Goal: Register for event/course

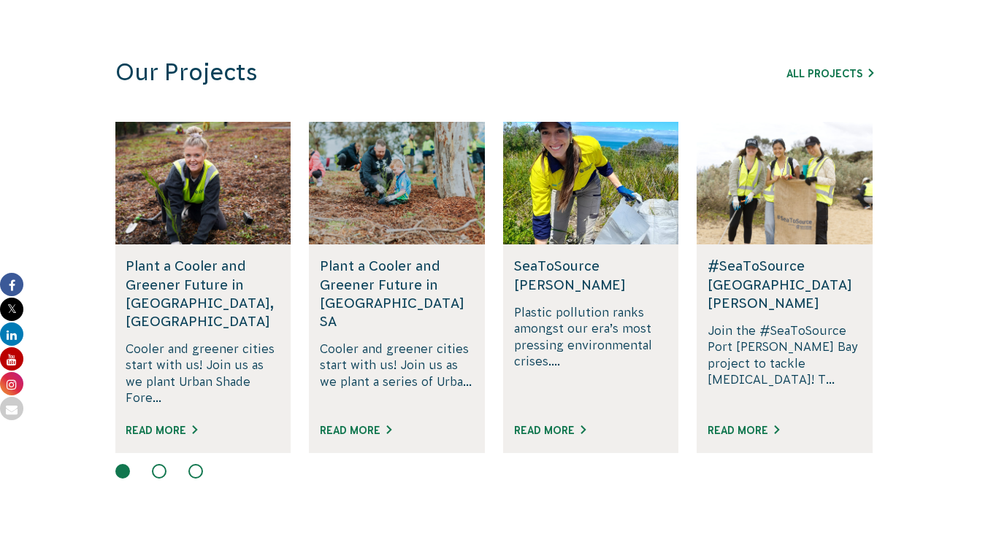
scroll to position [878, 0]
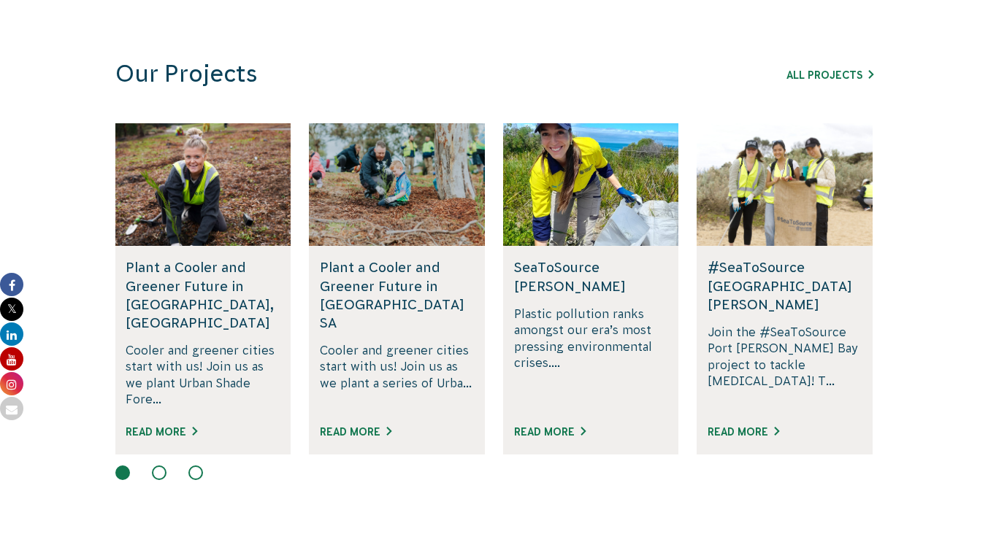
click at [192, 271] on h5 "Plant a Cooler and Greener Future in [GEOGRAPHIC_DATA], [GEOGRAPHIC_DATA]" at bounding box center [203, 295] width 154 height 74
click at [834, 80] on link "All Projects" at bounding box center [829, 75] width 87 height 12
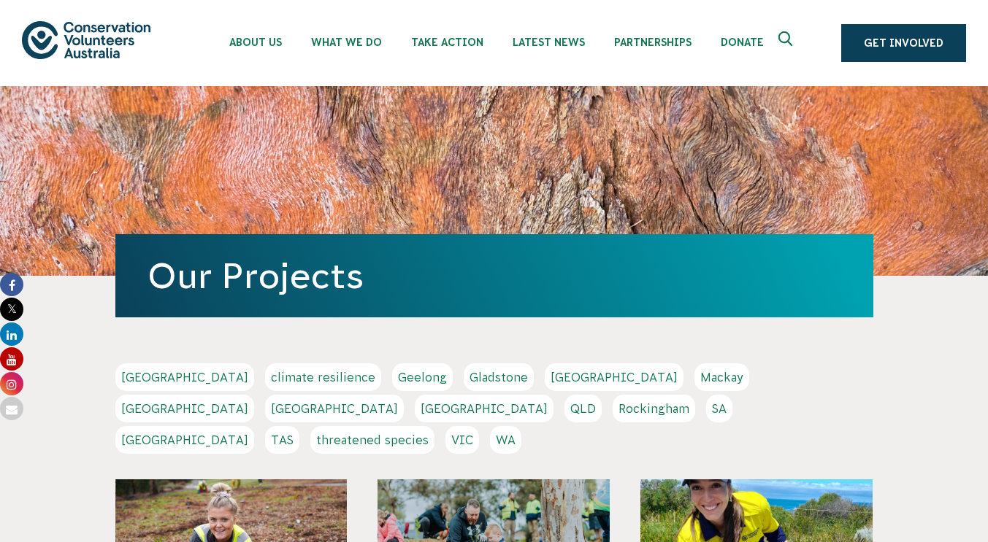
click at [602, 395] on link "QLD" at bounding box center [582, 409] width 37 height 28
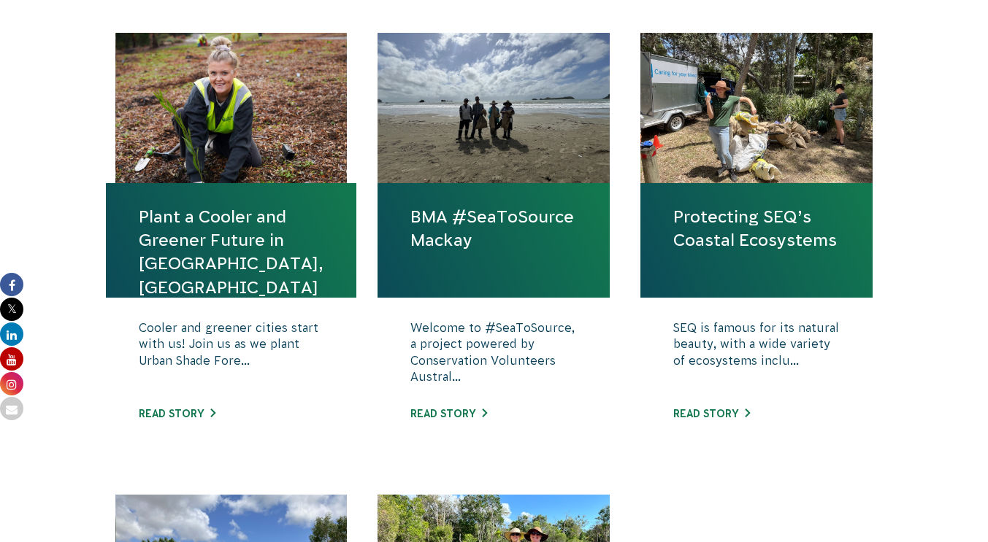
scroll to position [530, 0]
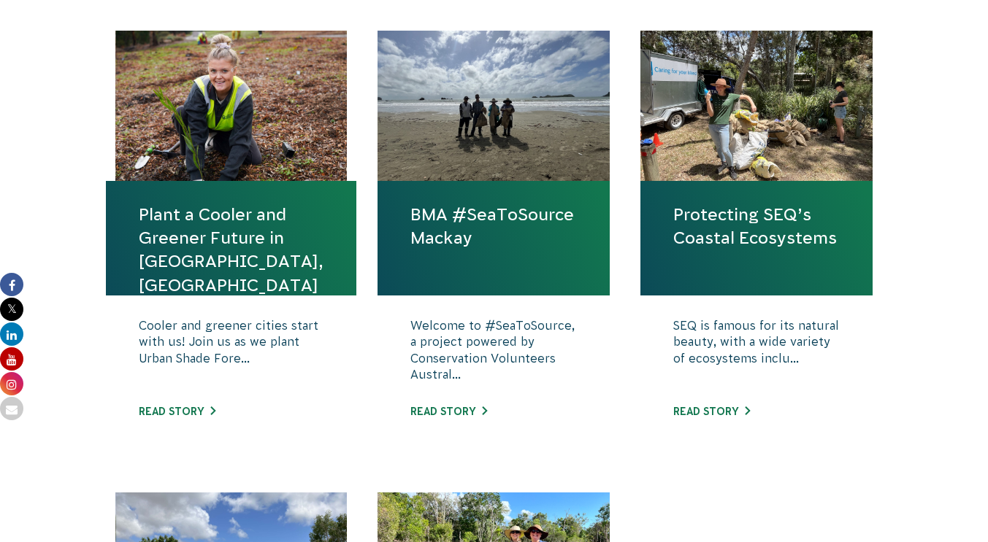
click at [226, 230] on link "Plant a Cooler and Greener Future in [GEOGRAPHIC_DATA], [GEOGRAPHIC_DATA]" at bounding box center [231, 250] width 185 height 94
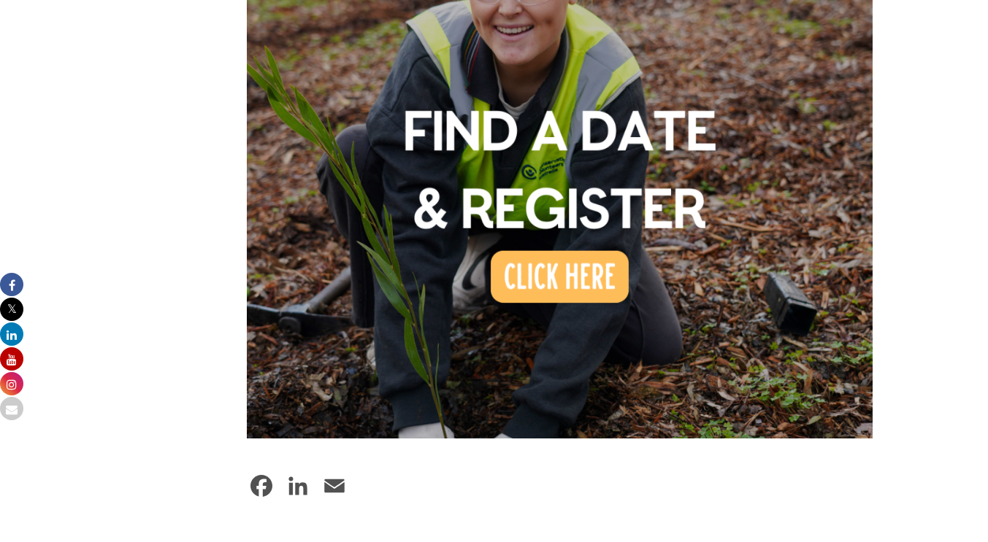
scroll to position [1284, 0]
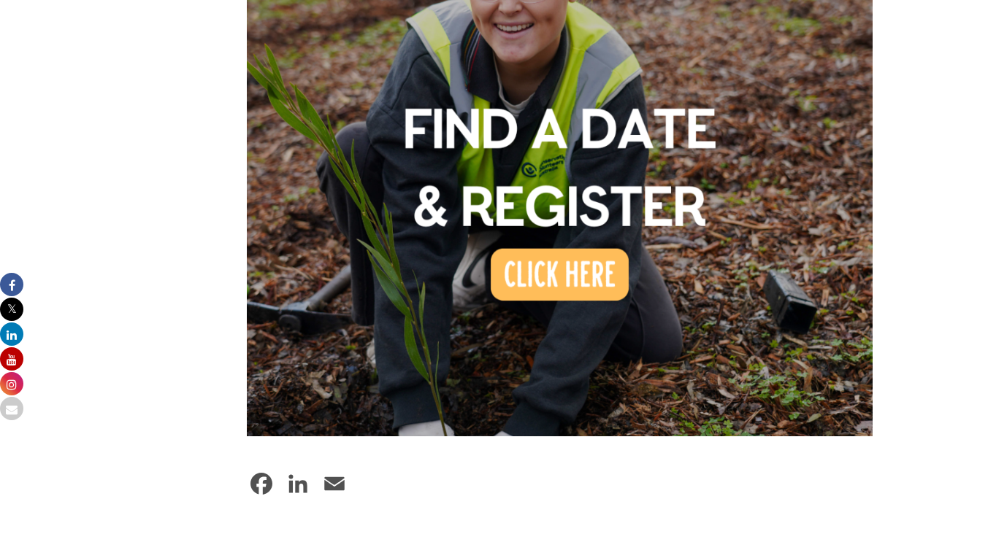
click at [572, 230] on img at bounding box center [560, 123] width 626 height 626
